Goal: Check status: Check status

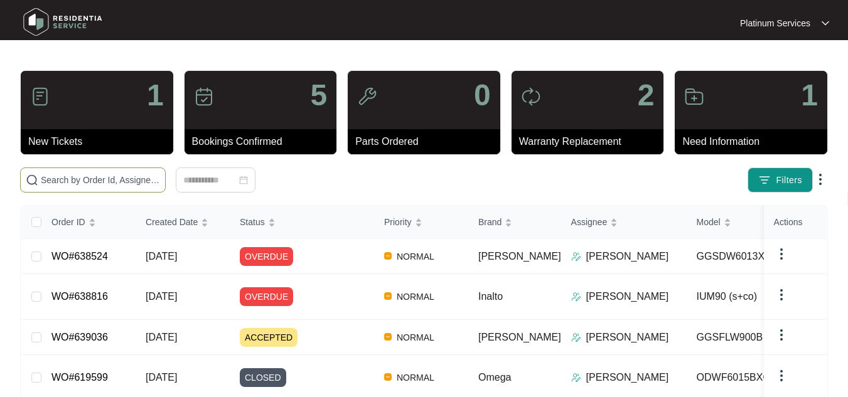
click at [96, 187] on span at bounding box center [93, 180] width 146 height 25
paste input "639368"
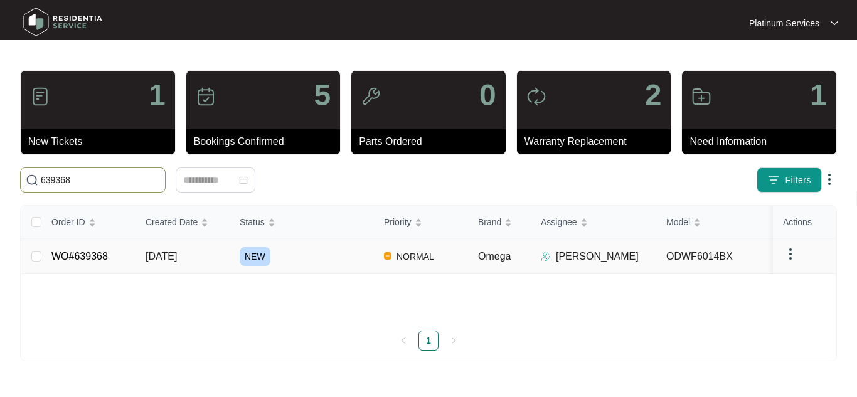
type input "639368"
click at [169, 258] on span "[DATE]" at bounding box center [161, 256] width 31 height 11
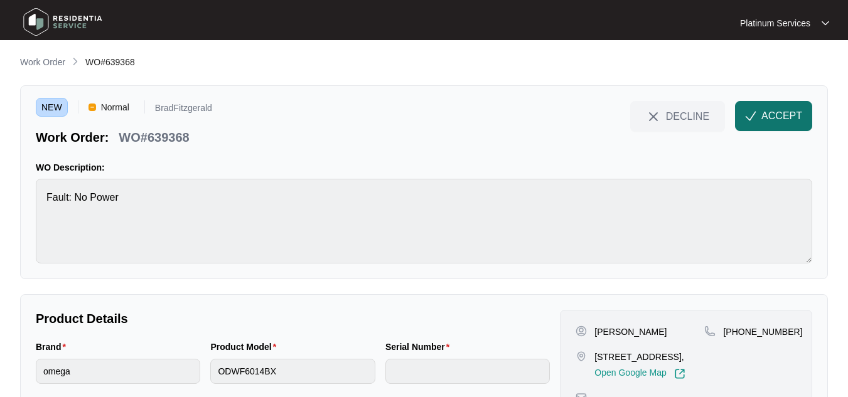
click at [773, 125] on button "ACCEPT" at bounding box center [773, 116] width 77 height 30
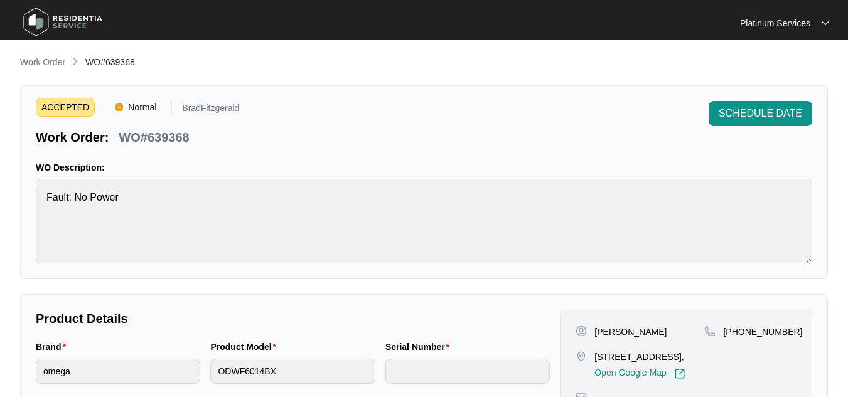
click at [609, 333] on p "[PERSON_NAME]" at bounding box center [630, 332] width 72 height 13
copy p "[PERSON_NAME]"
drag, startPoint x: 613, startPoint y: 373, endPoint x: 594, endPoint y: 358, distance: 24.6
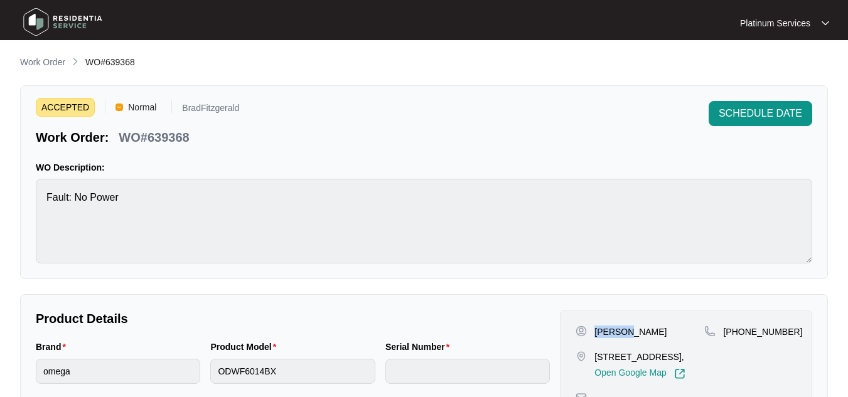
click at [594, 358] on div "[STREET_ADDRESS], Open Google Map" at bounding box center [639, 365] width 129 height 29
copy p "[STREET_ADDRESS]"
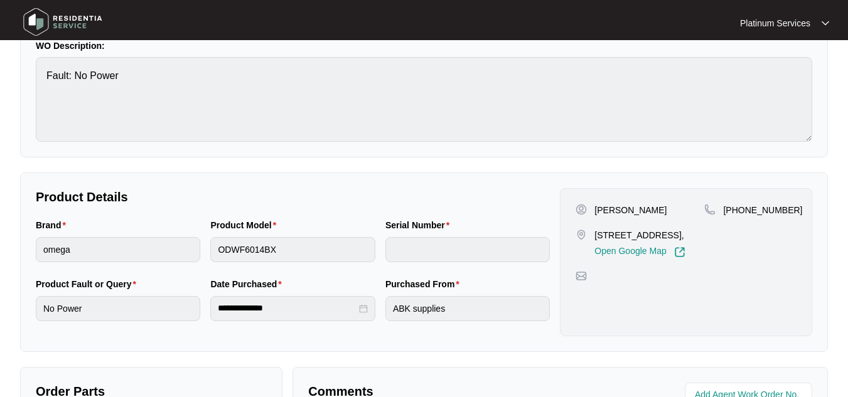
scroll to position [120, 0]
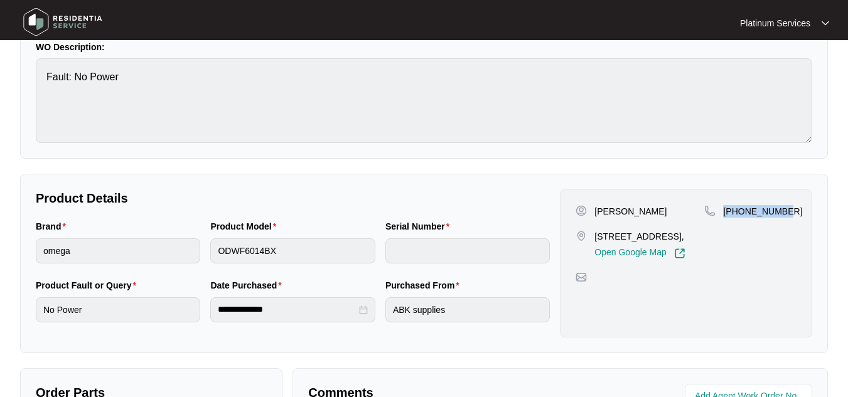
drag, startPoint x: 791, startPoint y: 207, endPoint x: 721, endPoint y: 213, distance: 70.6
click at [721, 213] on div "[PHONE_NUMBER]" at bounding box center [750, 211] width 92 height 13
copy p "[PHONE_NUMBER]"
click at [32, 80] on div "ACCEPTED Normal BradFitzgerald Work Order: WO#639368 SCHEDULE DATE WO Descripti…" at bounding box center [424, 62] width 808 height 194
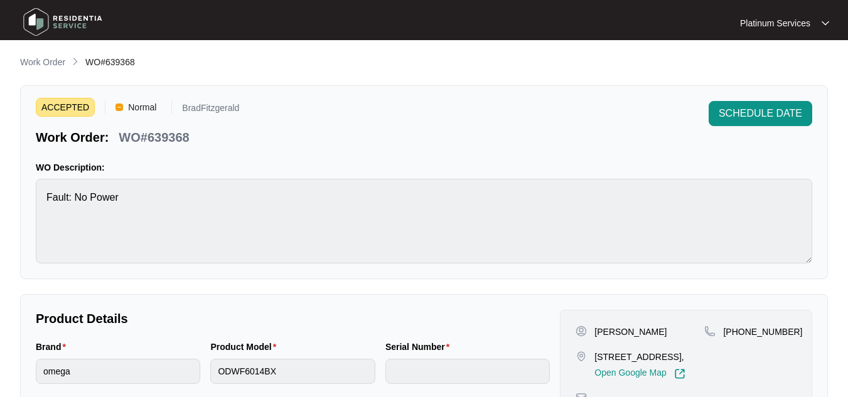
click at [178, 139] on p "WO#639368" at bounding box center [154, 138] width 70 height 18
copy p "639368"
click at [46, 16] on img at bounding box center [63, 22] width 88 height 38
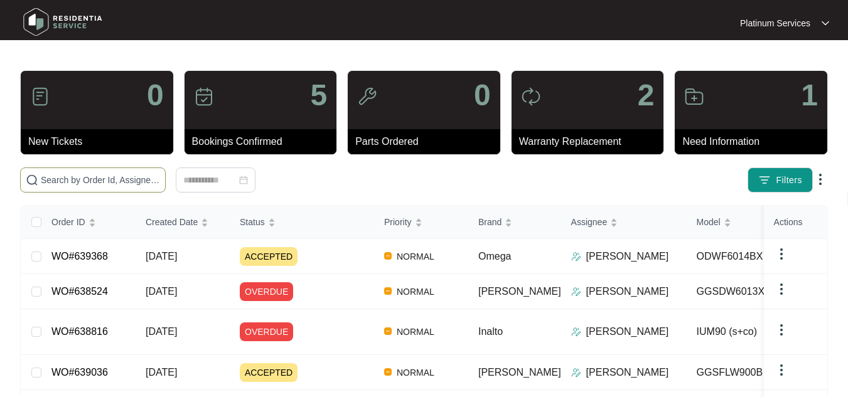
click at [102, 178] on input "text" at bounding box center [100, 180] width 119 height 14
paste input "638833"
click at [102, 178] on input "638833" at bounding box center [100, 180] width 119 height 14
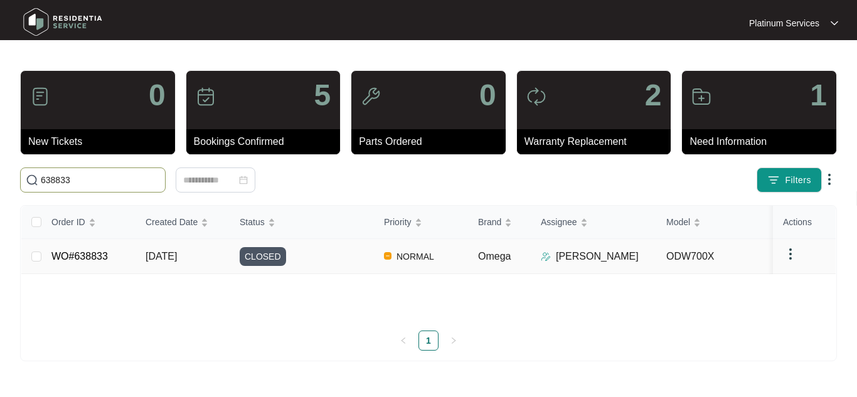
type input "638833"
click at [94, 251] on link "WO#638833" at bounding box center [79, 256] width 56 height 11
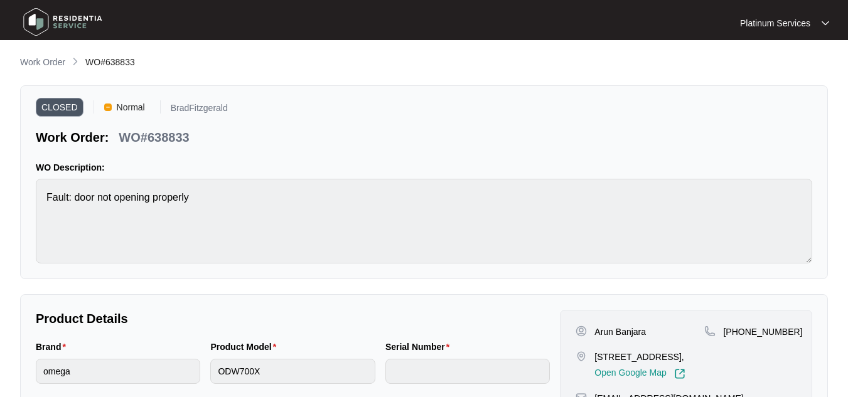
click at [58, 26] on img at bounding box center [63, 22] width 88 height 38
